Goal: Task Accomplishment & Management: Complete application form

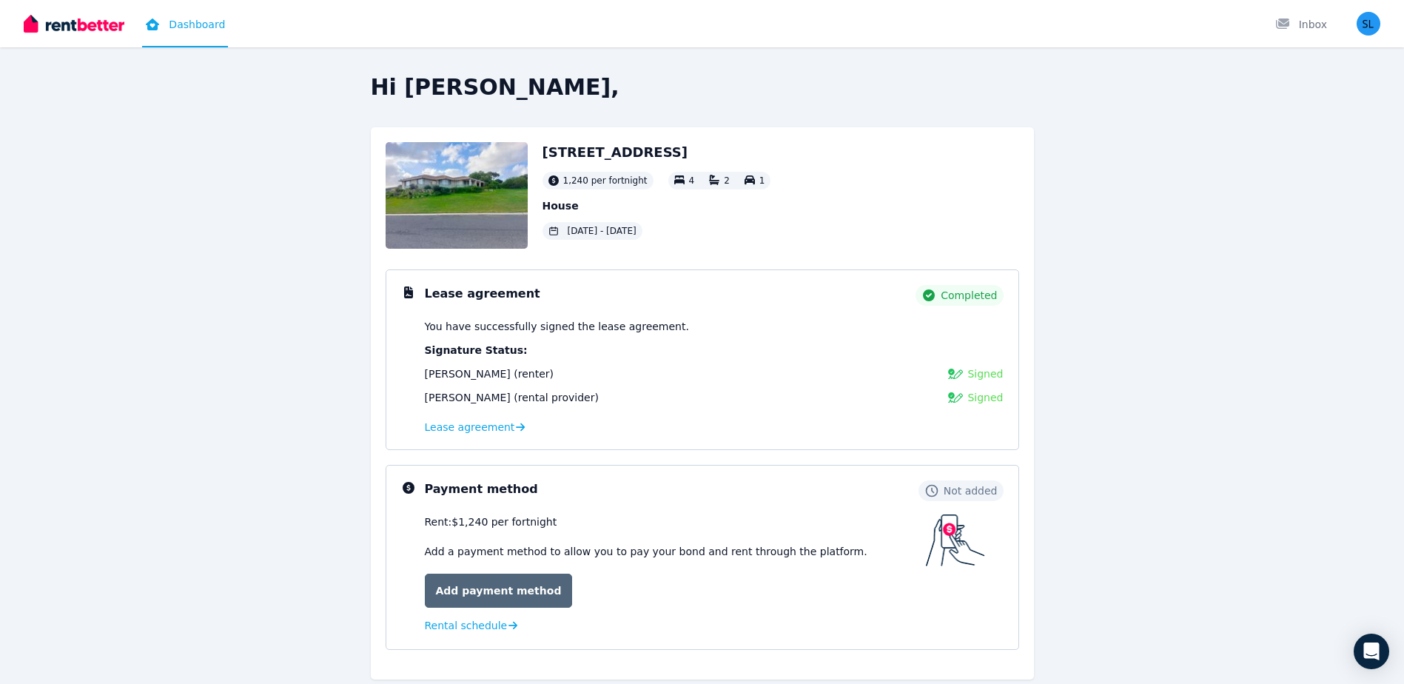
click at [488, 594] on link "Add payment method" at bounding box center [499, 591] width 148 height 34
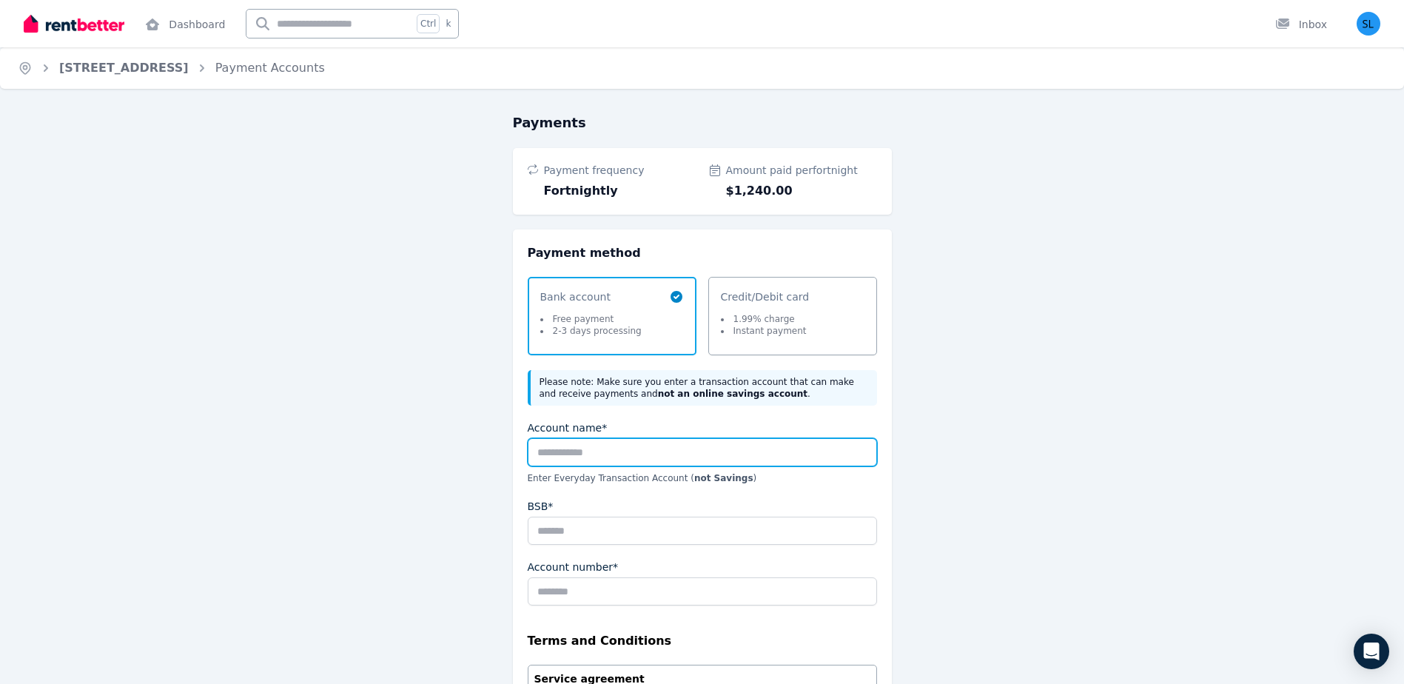
click at [542, 456] on input "Account name*" at bounding box center [702, 452] width 349 height 28
type input "**********"
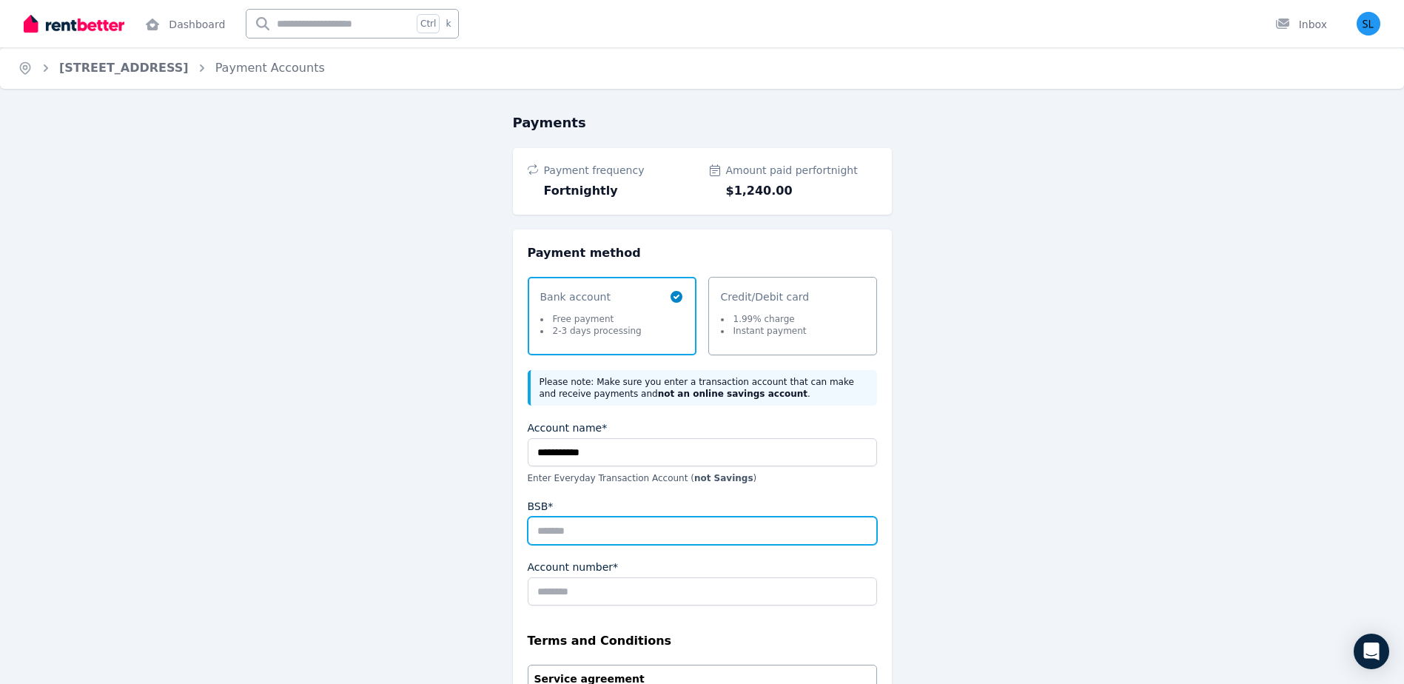
click at [565, 529] on input "BSB*" at bounding box center [702, 531] width 349 height 28
type input "******"
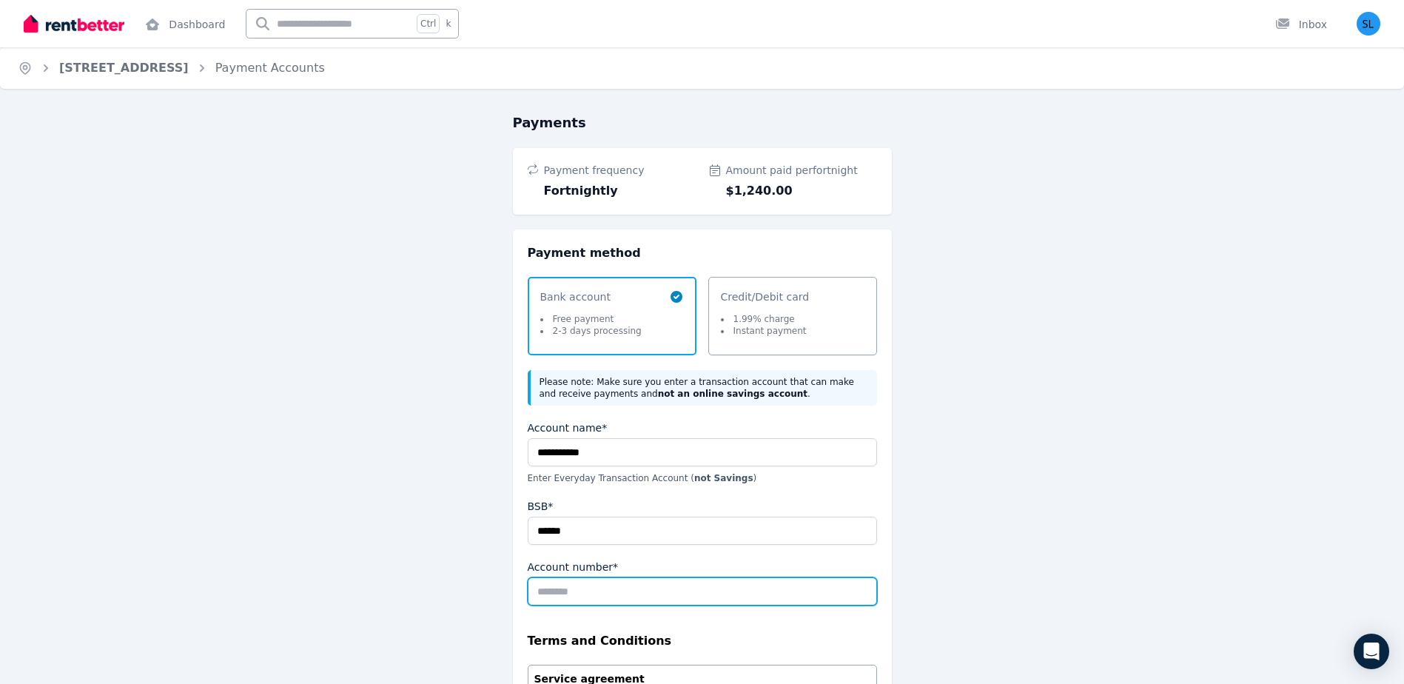
click at [536, 585] on input "Account number*" at bounding box center [702, 591] width 349 height 28
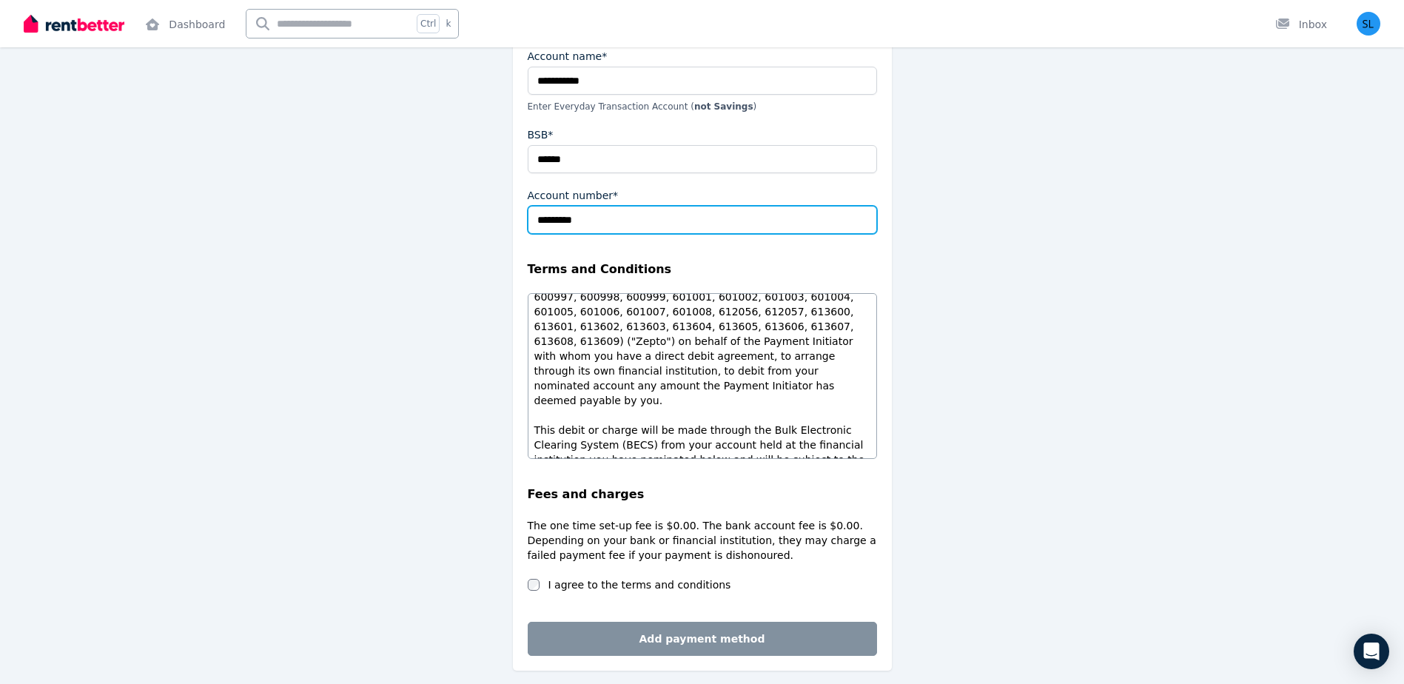
scroll to position [426, 0]
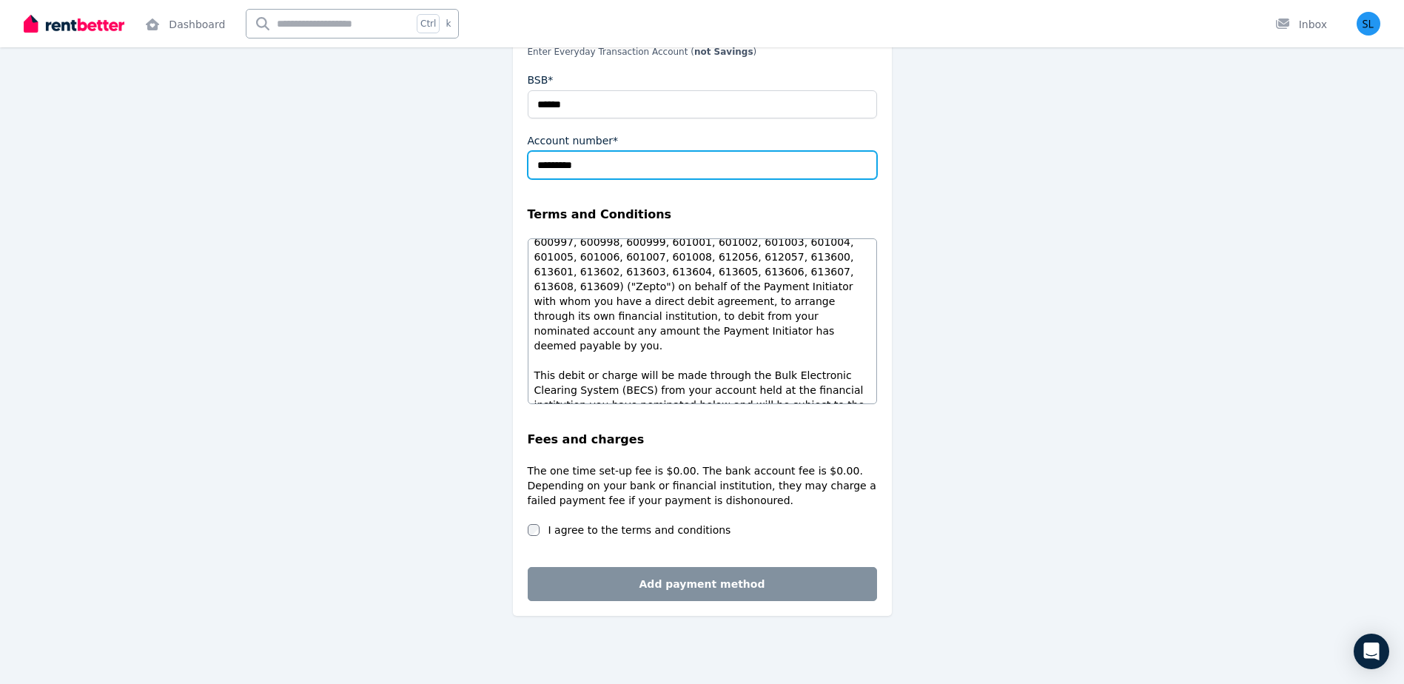
type input "*********"
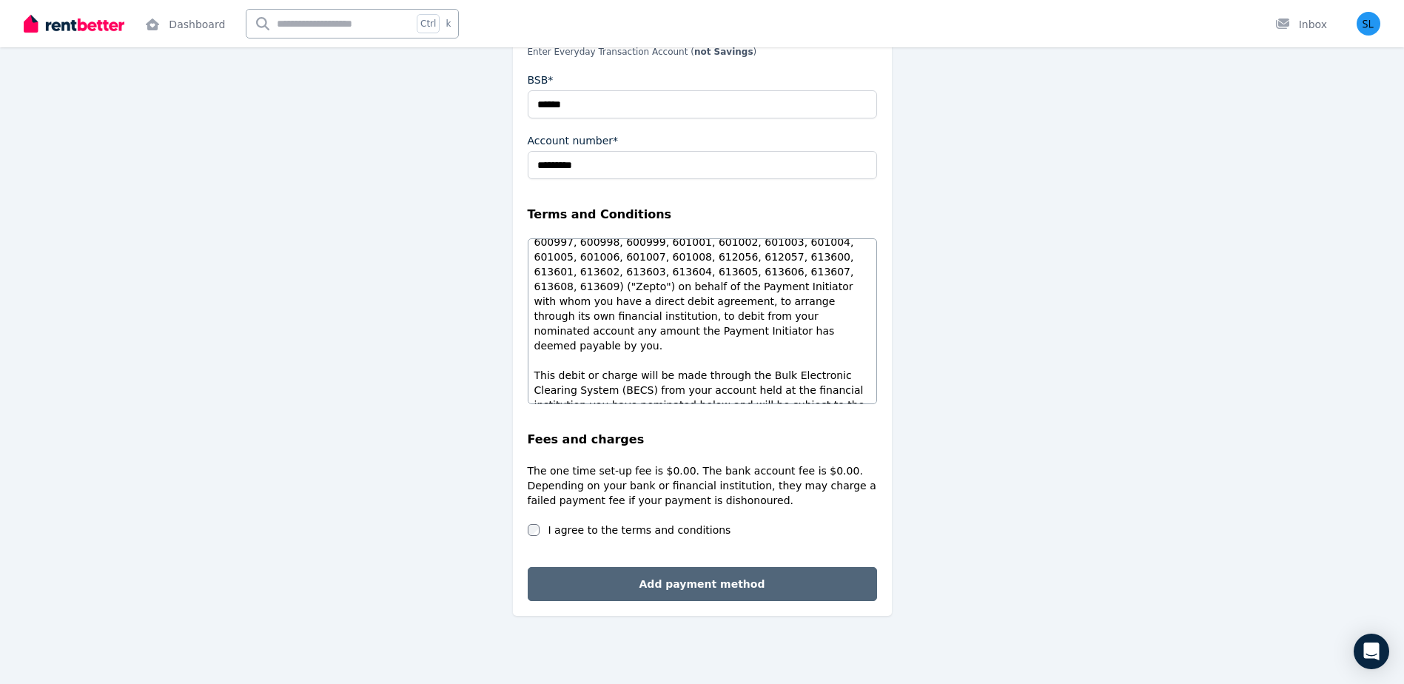
click at [677, 581] on button "Add payment method" at bounding box center [702, 584] width 349 height 34
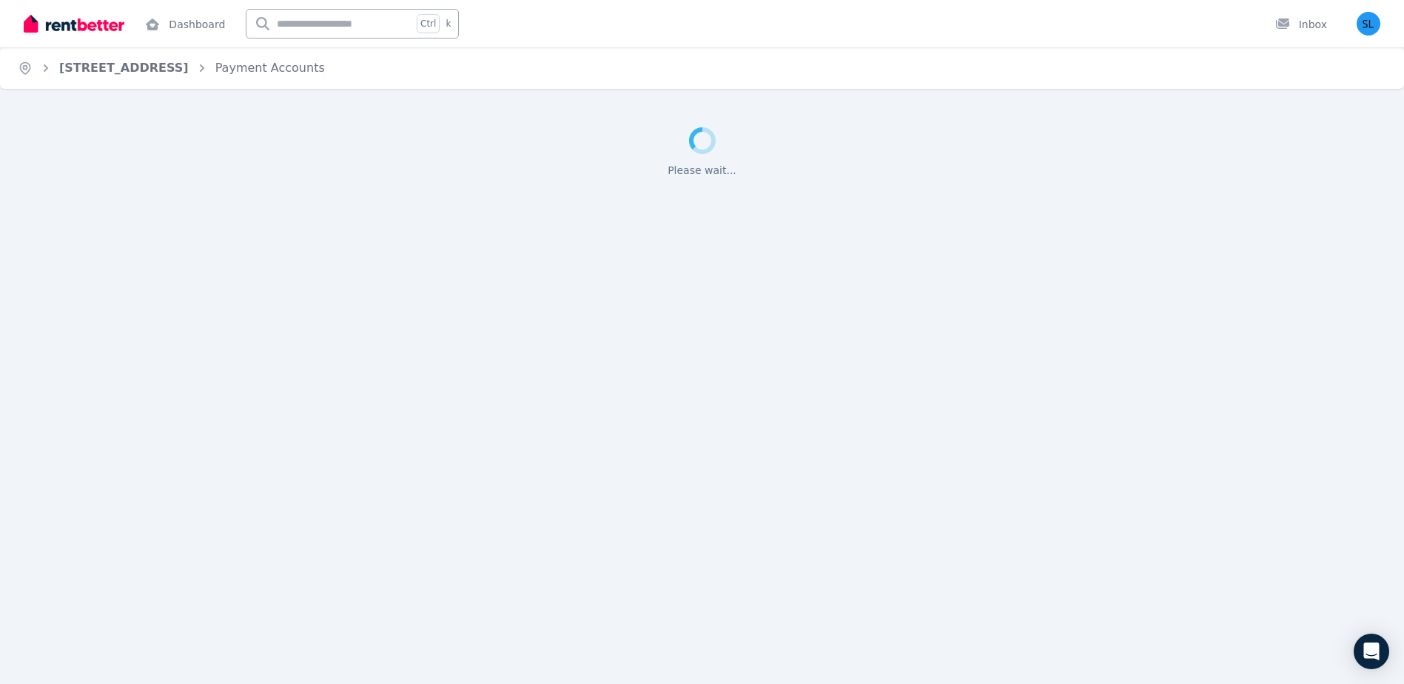
scroll to position [0, 0]
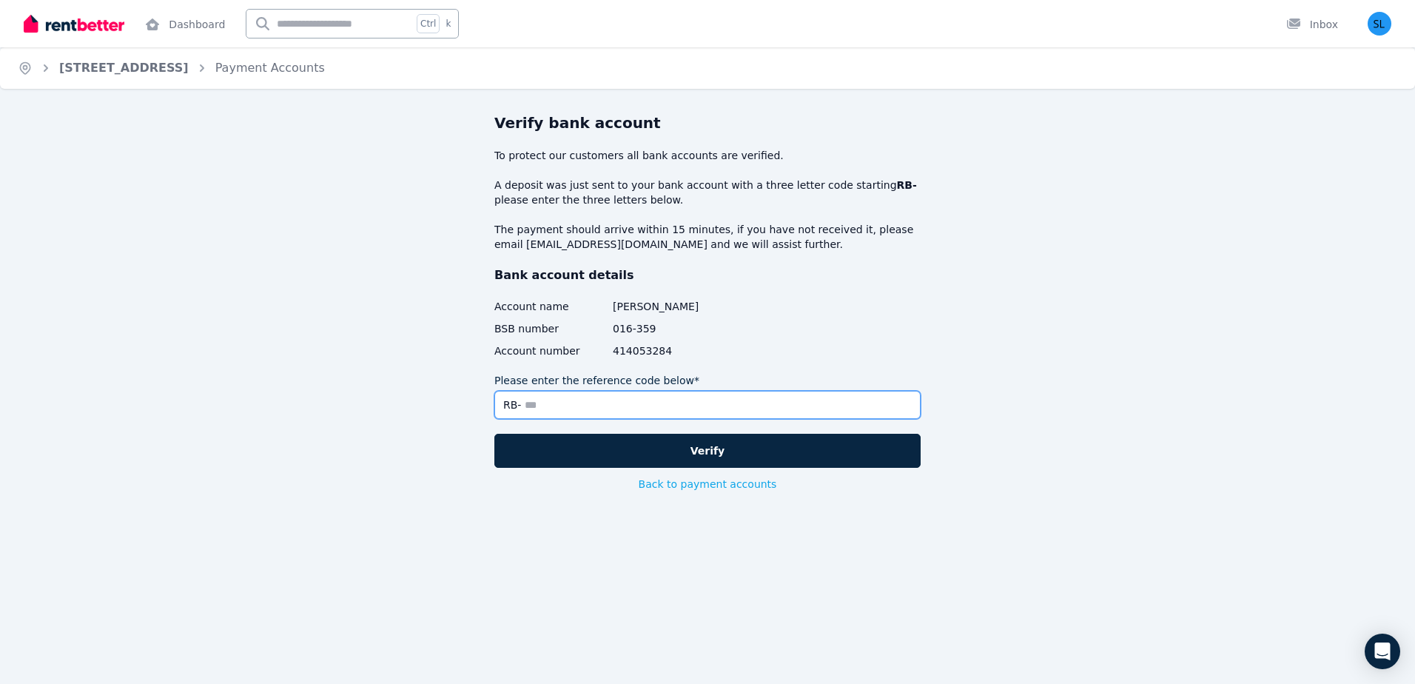
click at [528, 405] on input "Please enter the reference code below*" at bounding box center [707, 405] width 426 height 28
type input "*"
click at [503, 403] on input "Please enter the reference code below*" at bounding box center [707, 405] width 426 height 28
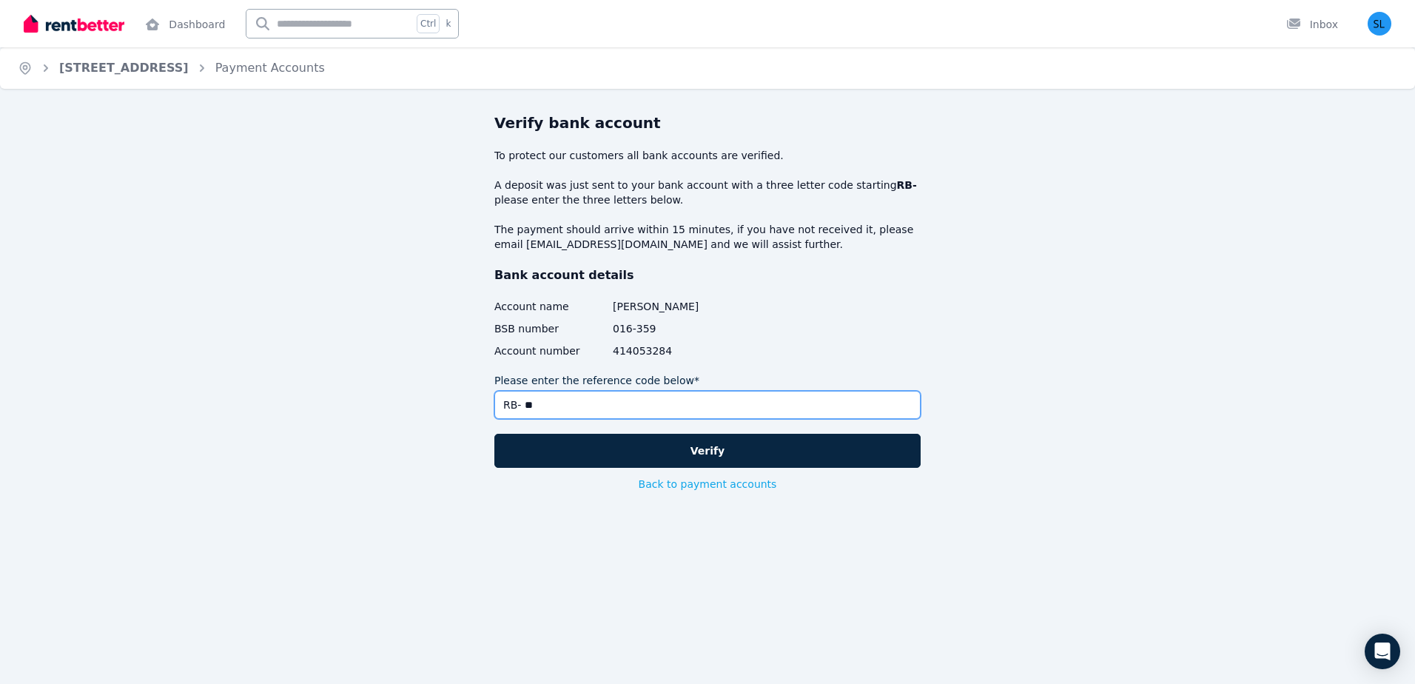
type input "*"
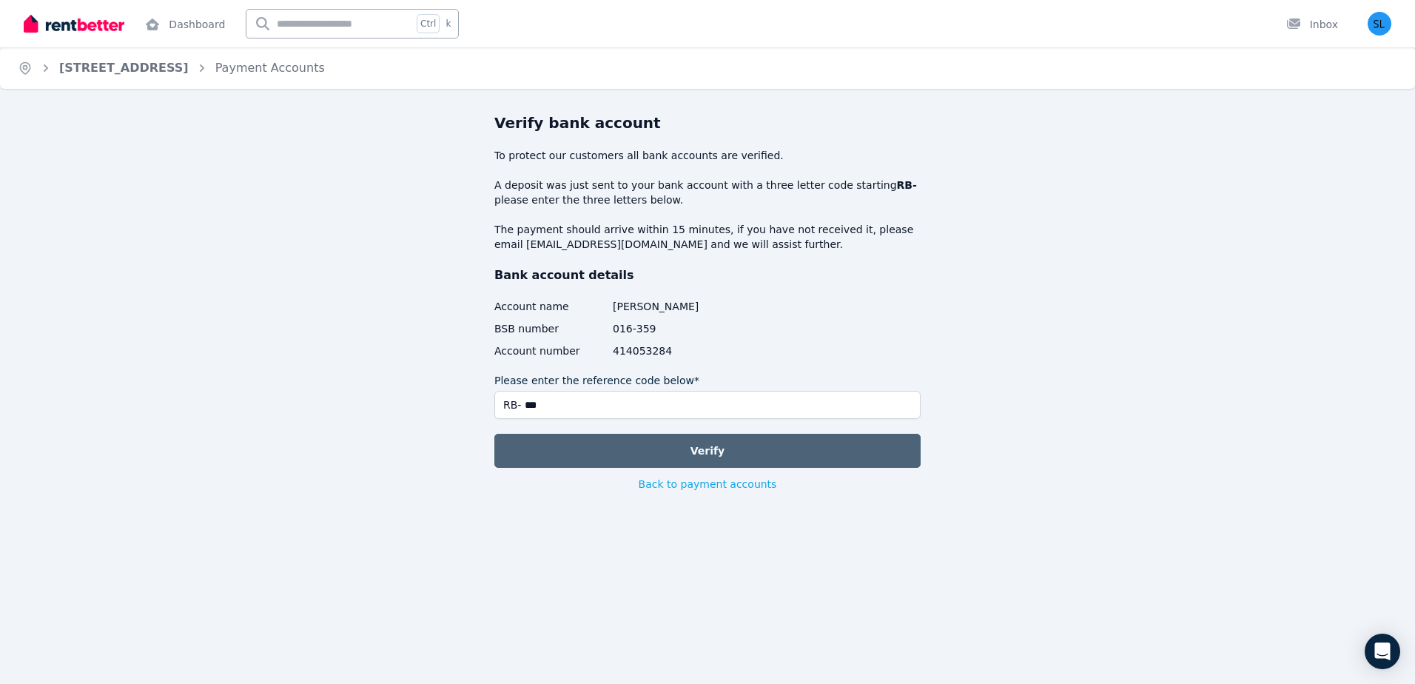
click at [697, 448] on button "Verify" at bounding box center [707, 451] width 426 height 34
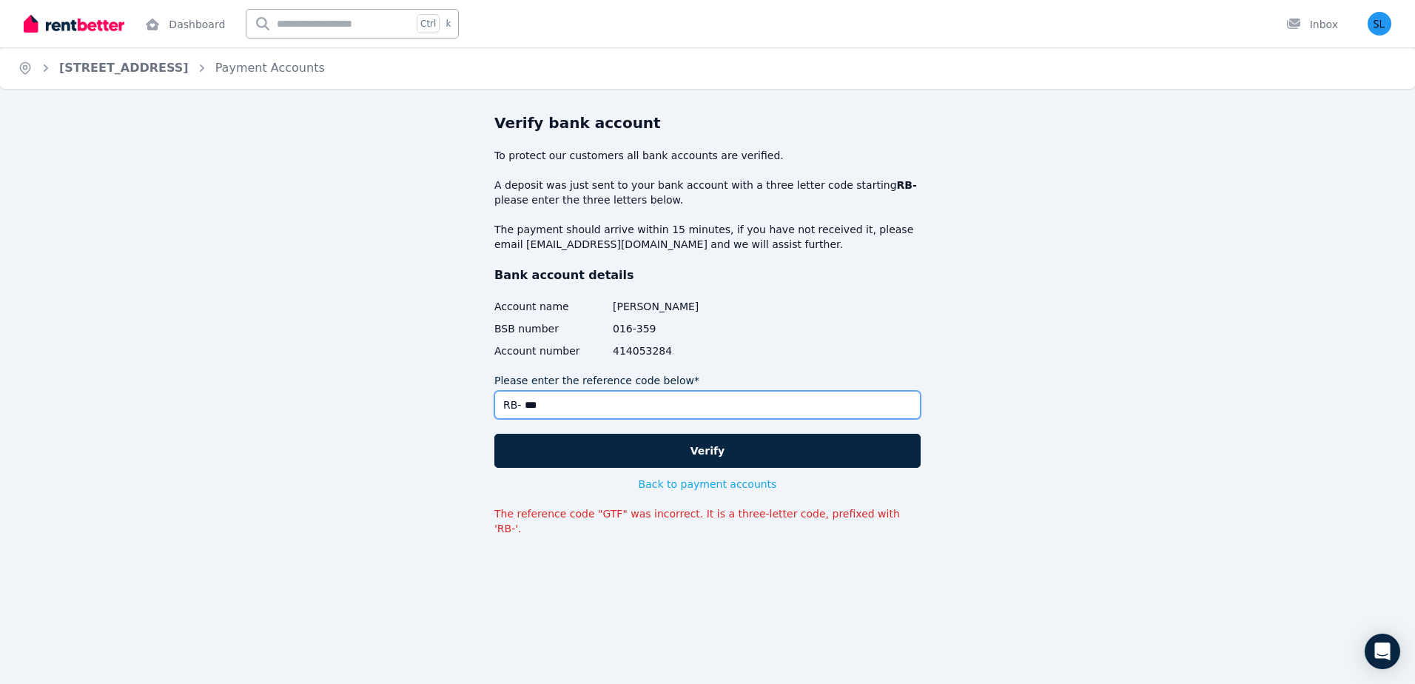
click at [556, 402] on input "***" at bounding box center [707, 405] width 426 height 28
type input "*"
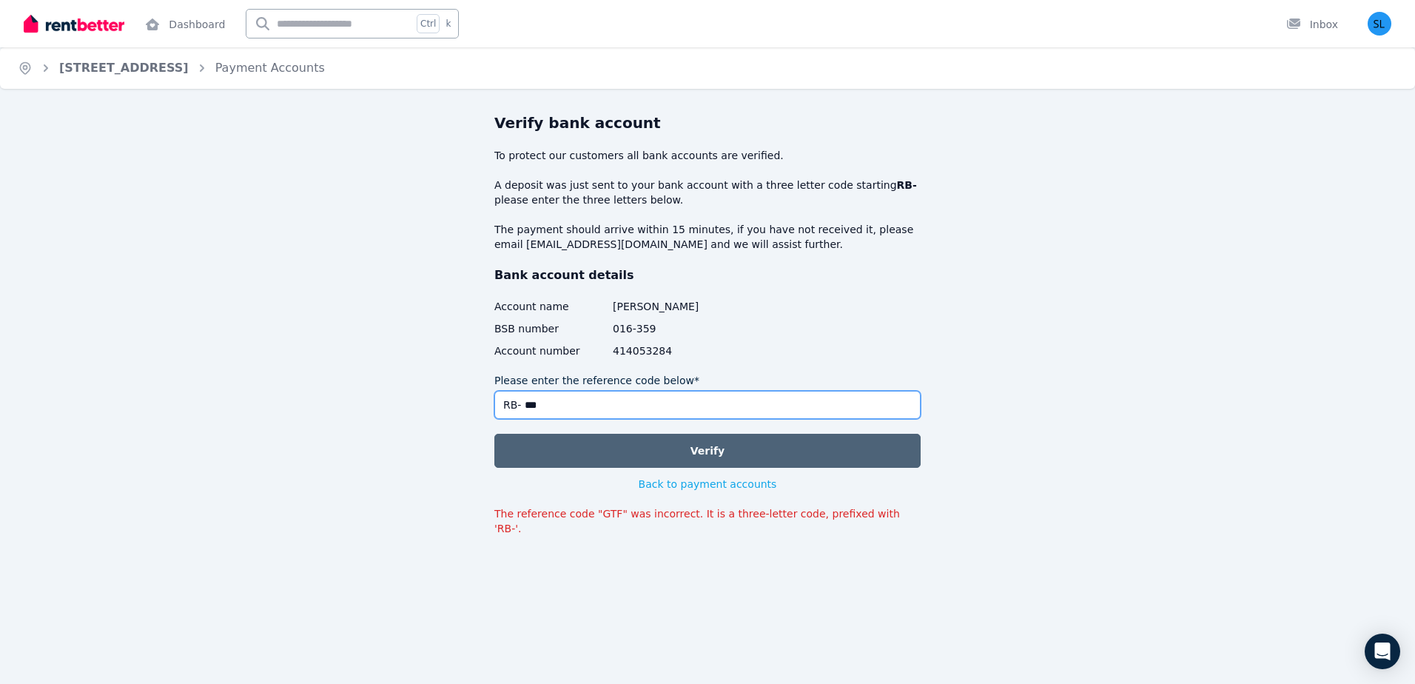
type input "***"
click at [688, 452] on button "Verify" at bounding box center [707, 451] width 426 height 34
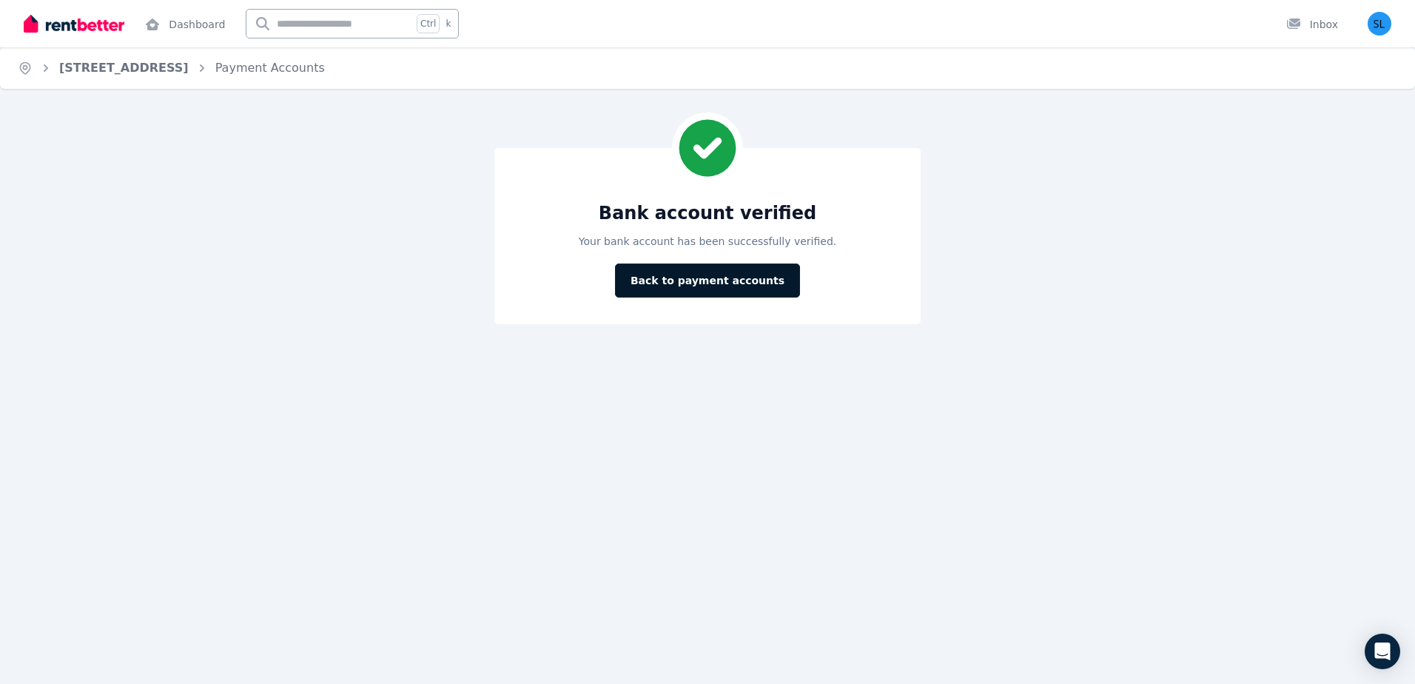
click at [713, 282] on button "Back to payment accounts" at bounding box center [707, 280] width 185 height 34
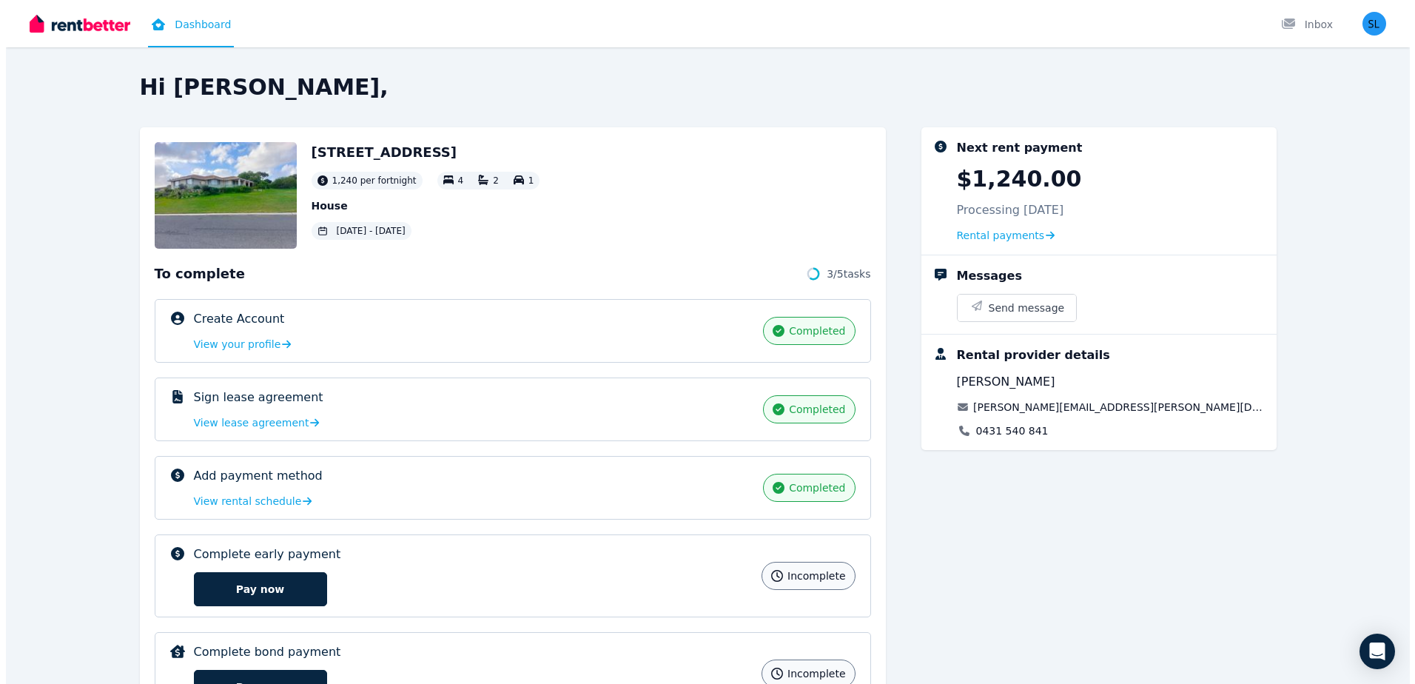
scroll to position [87, 0]
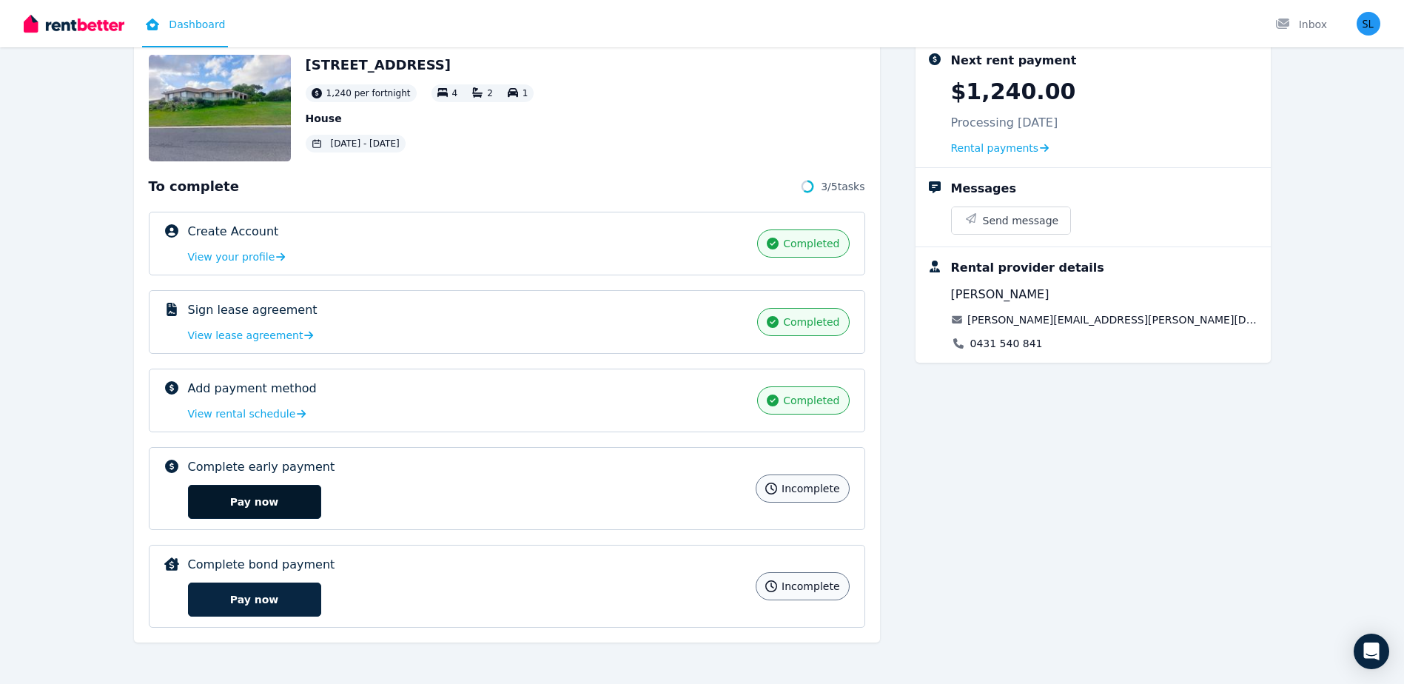
click at [292, 508] on button "Pay now" at bounding box center [254, 502] width 133 height 34
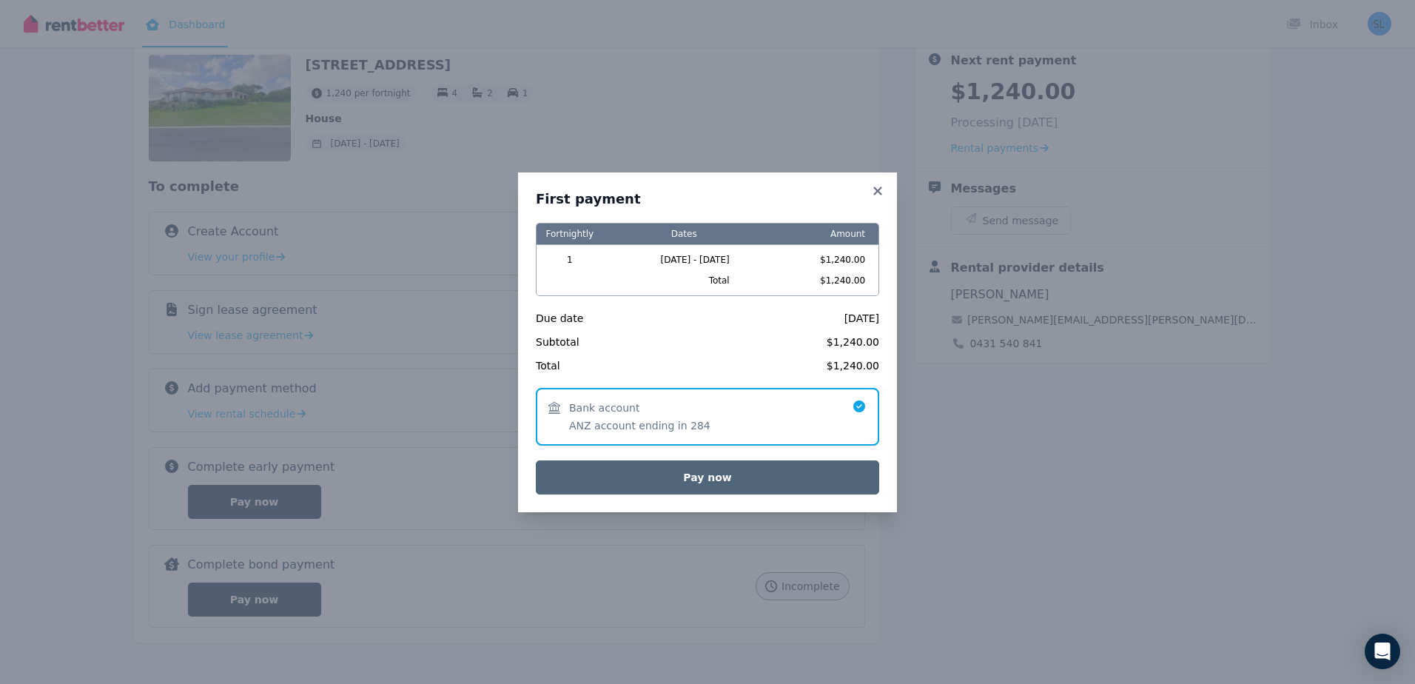
click at [745, 483] on button "Pay now" at bounding box center [707, 477] width 343 height 34
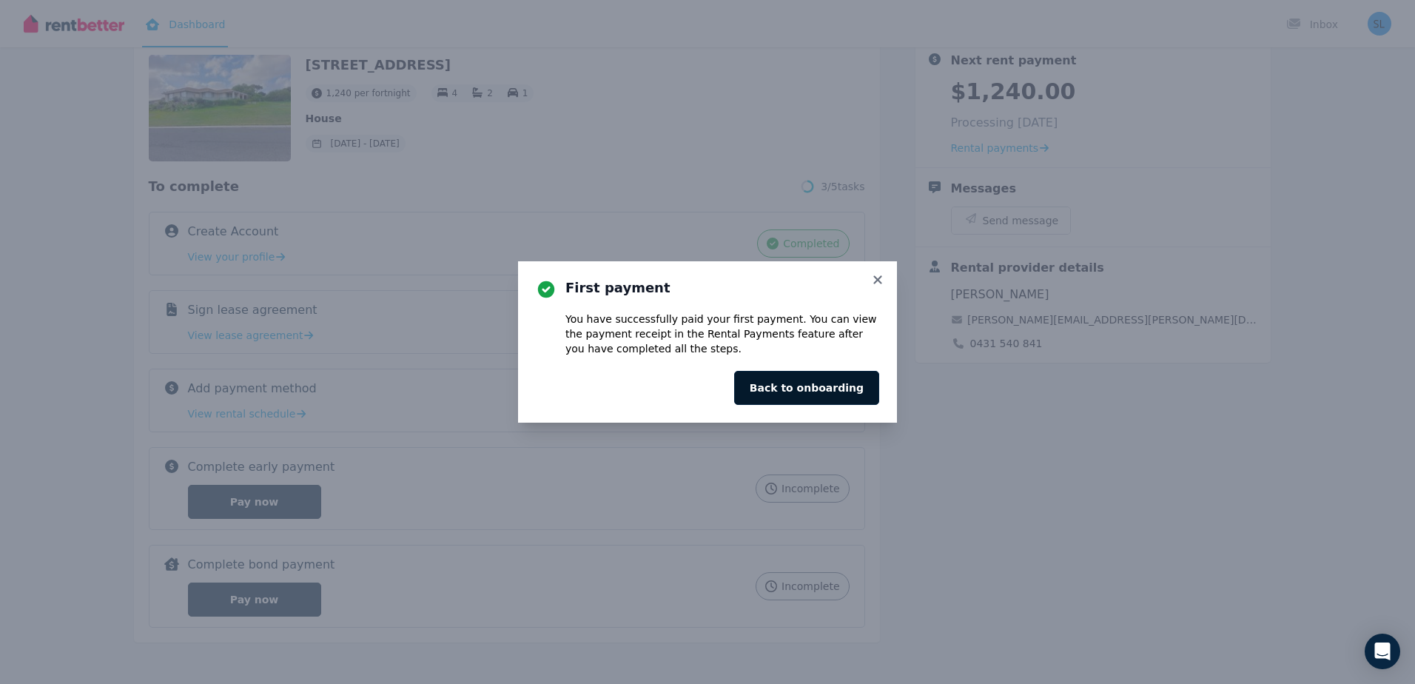
click at [787, 386] on button "Back to onboarding" at bounding box center [806, 388] width 145 height 34
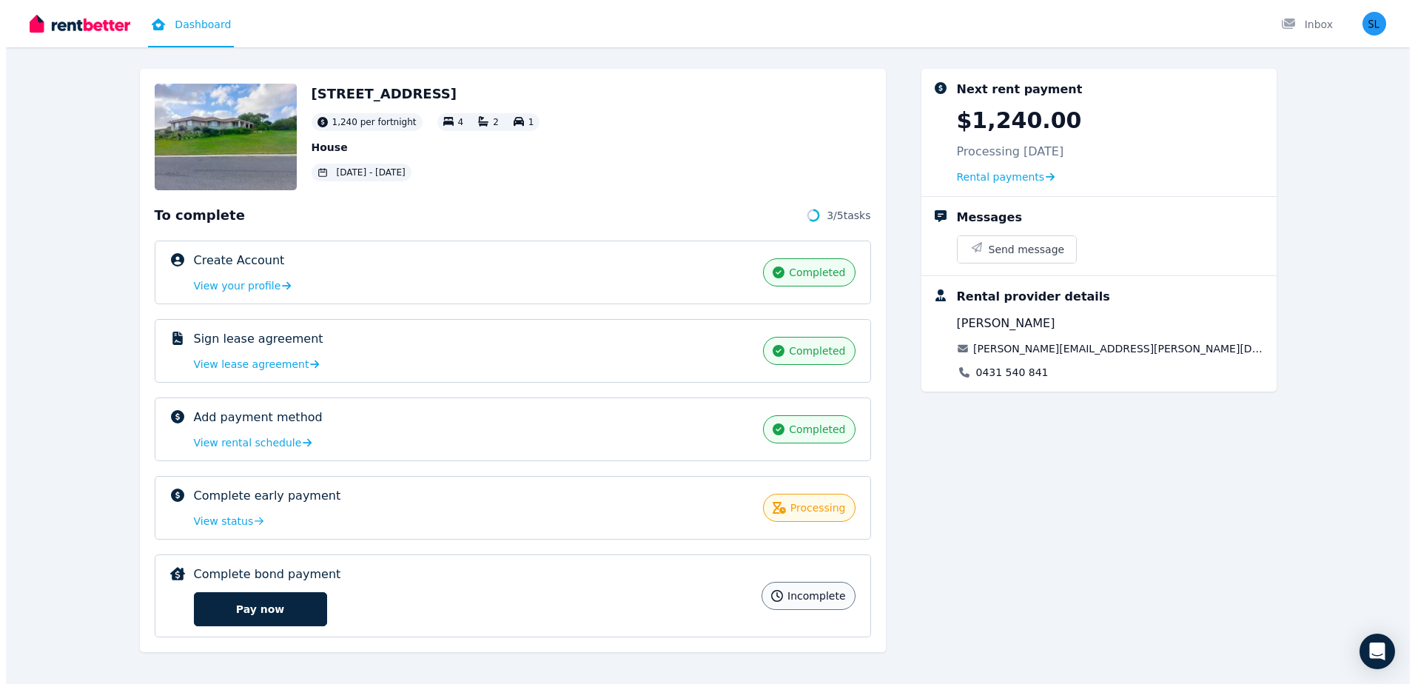
scroll to position [68, 0]
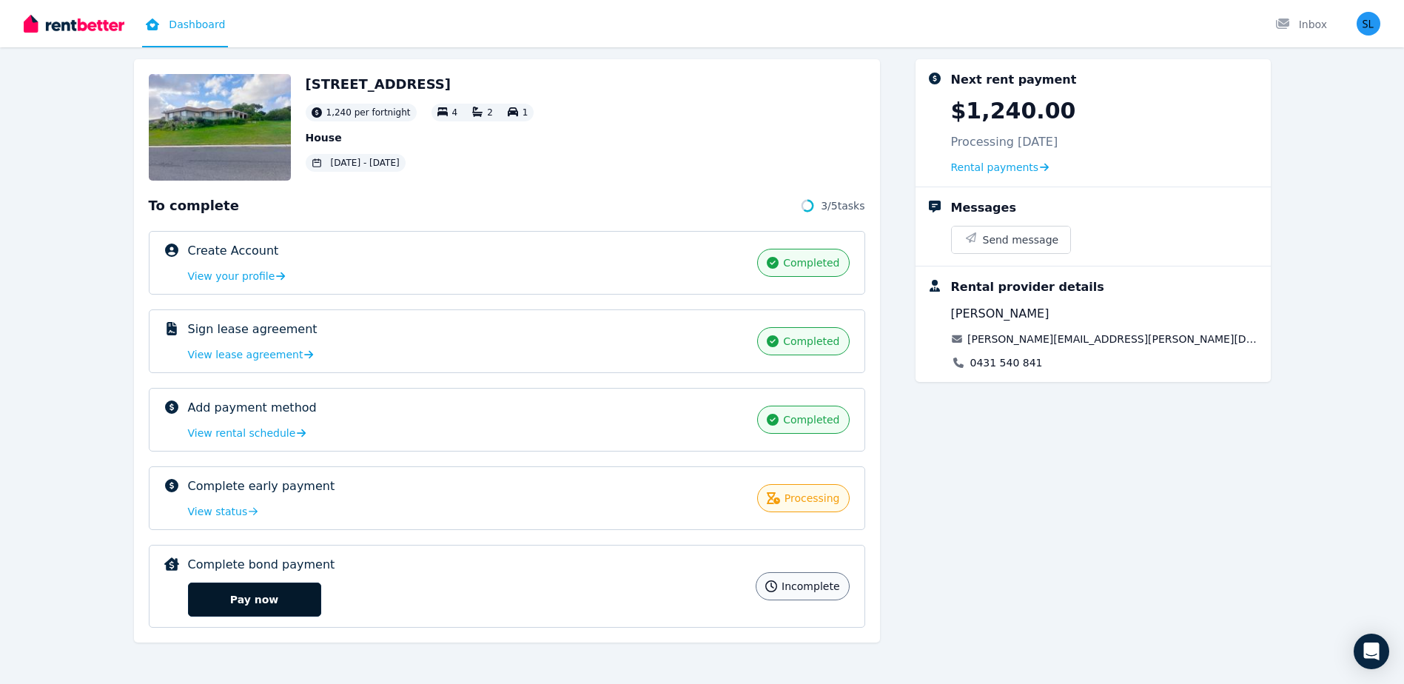
click at [249, 602] on button "Pay now" at bounding box center [254, 599] width 133 height 34
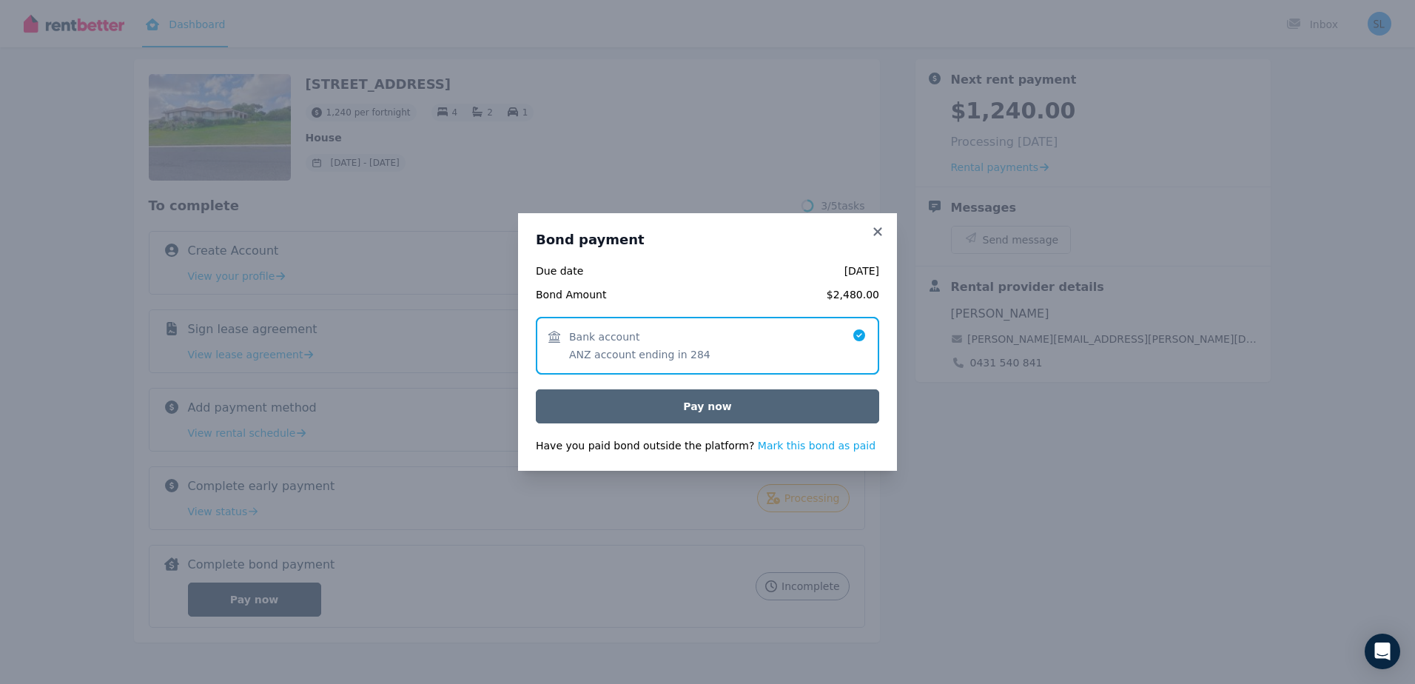
click at [684, 402] on button "Pay now" at bounding box center [707, 406] width 343 height 34
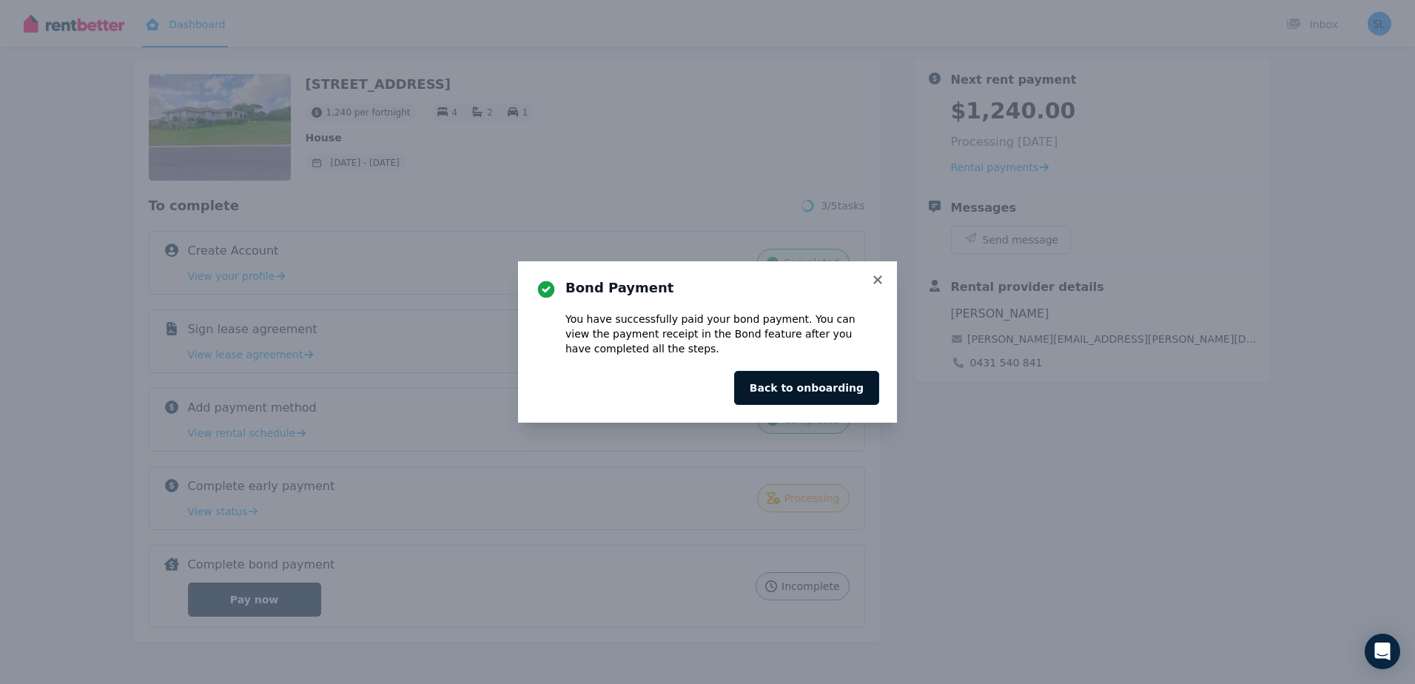
click at [788, 390] on button "Back to onboarding" at bounding box center [806, 388] width 145 height 34
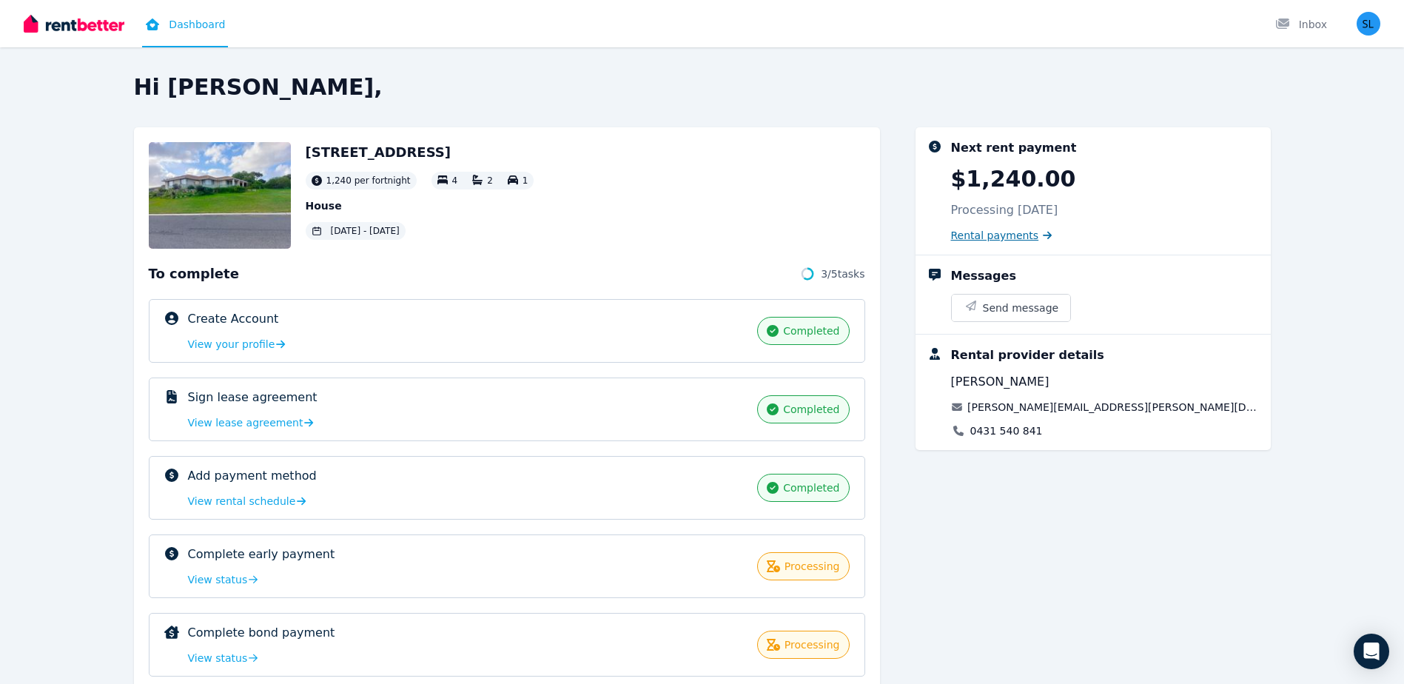
click at [977, 232] on span "Rental payments" at bounding box center [995, 235] width 88 height 15
